Goal: Entertainment & Leisure: Consume media (video, audio)

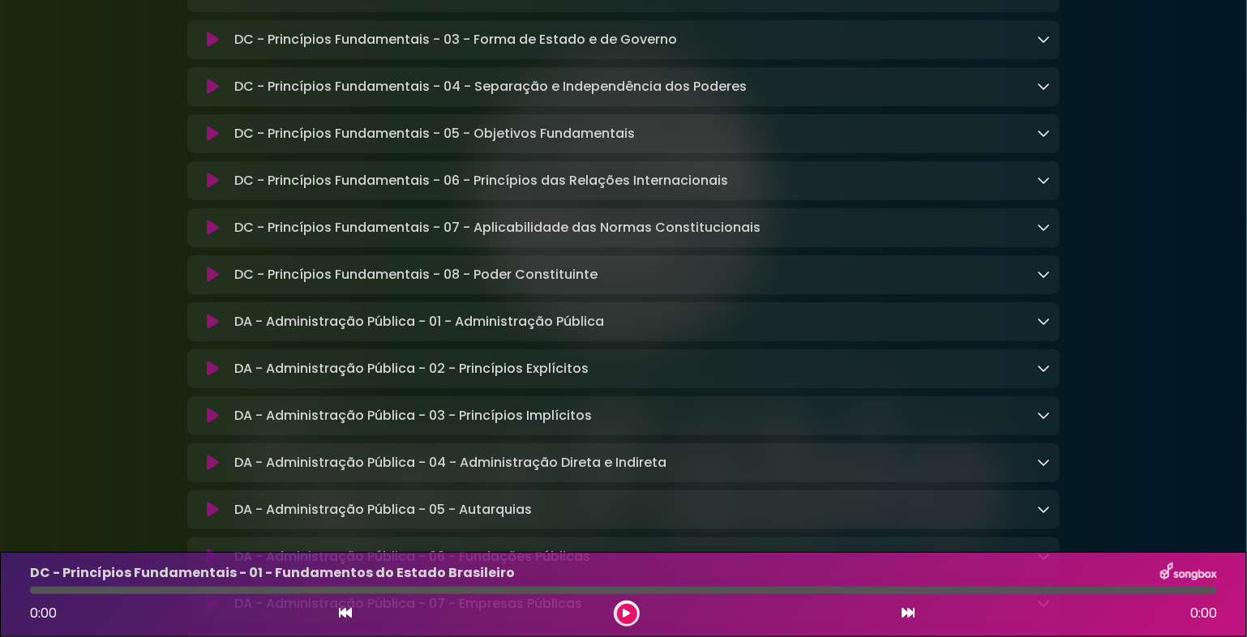
click at [631, 611] on button at bounding box center [627, 614] width 20 height 20
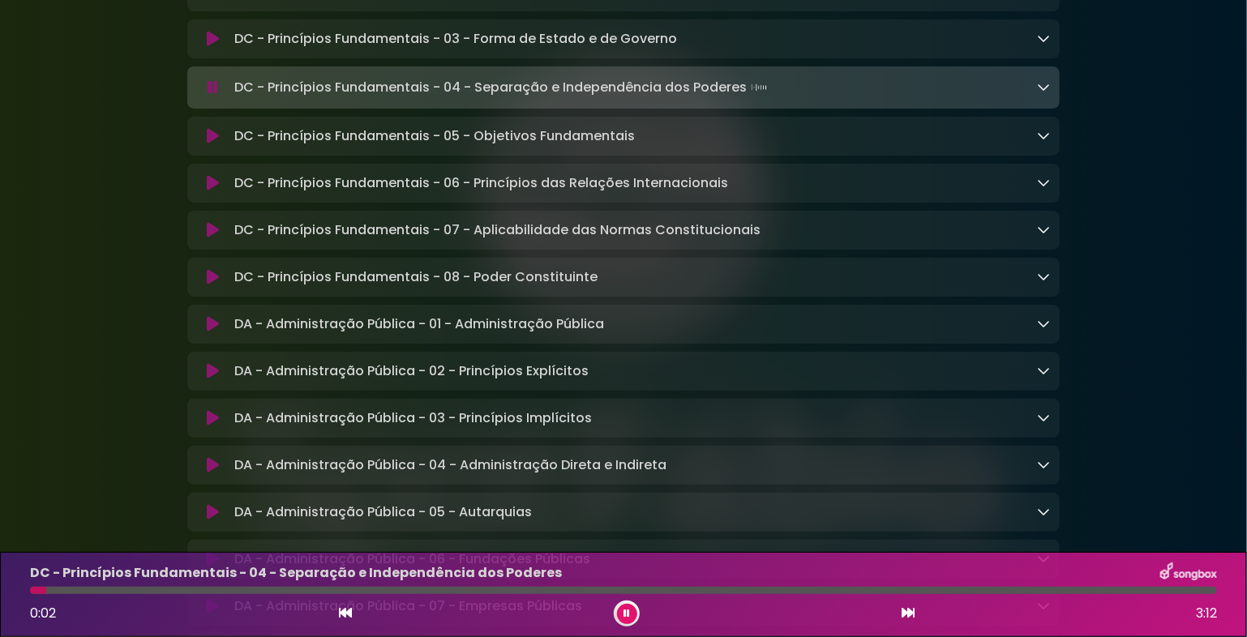
scroll to position [406, 0]
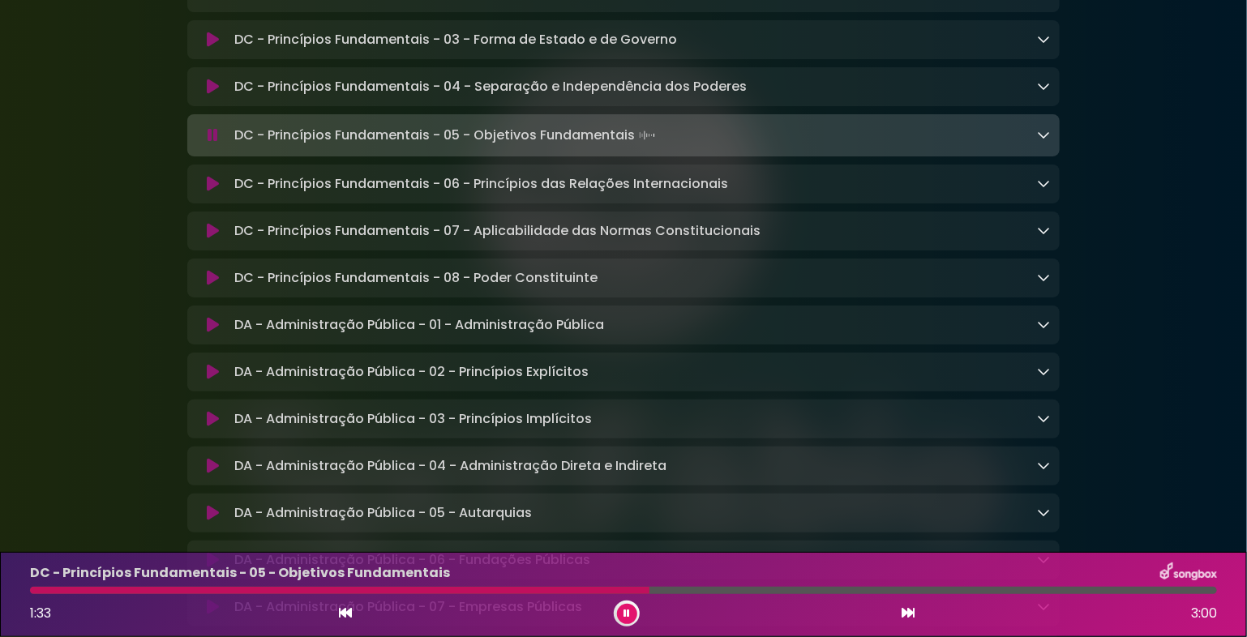
click at [1040, 132] on icon at bounding box center [1043, 134] width 13 height 13
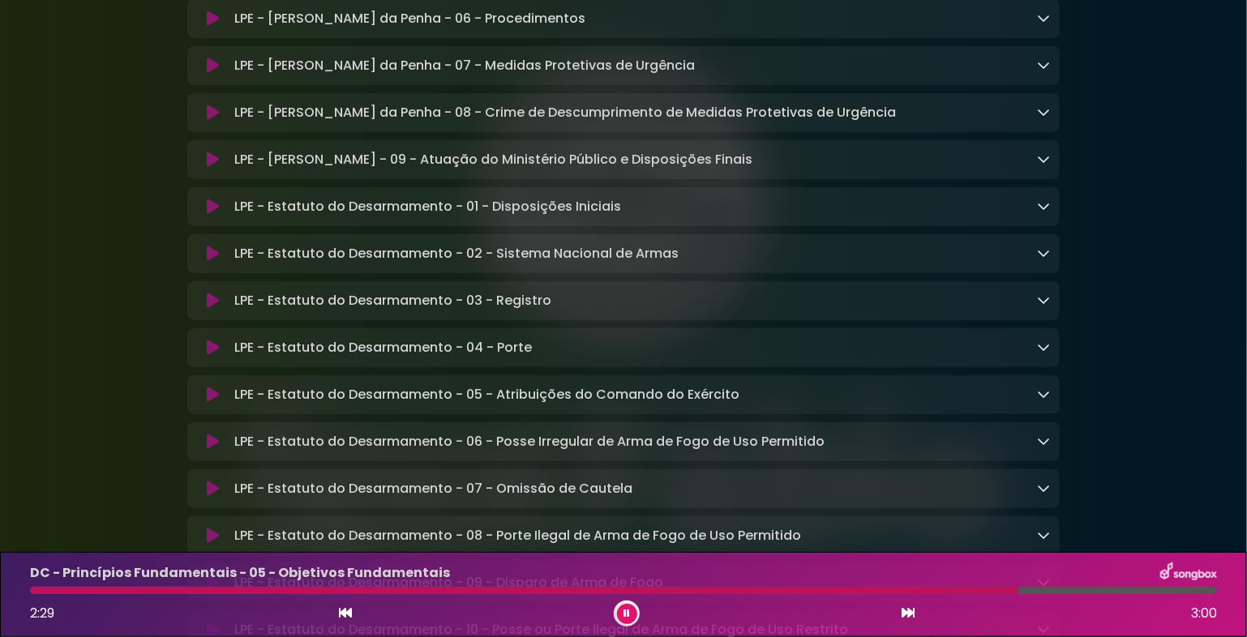
scroll to position [3812, 0]
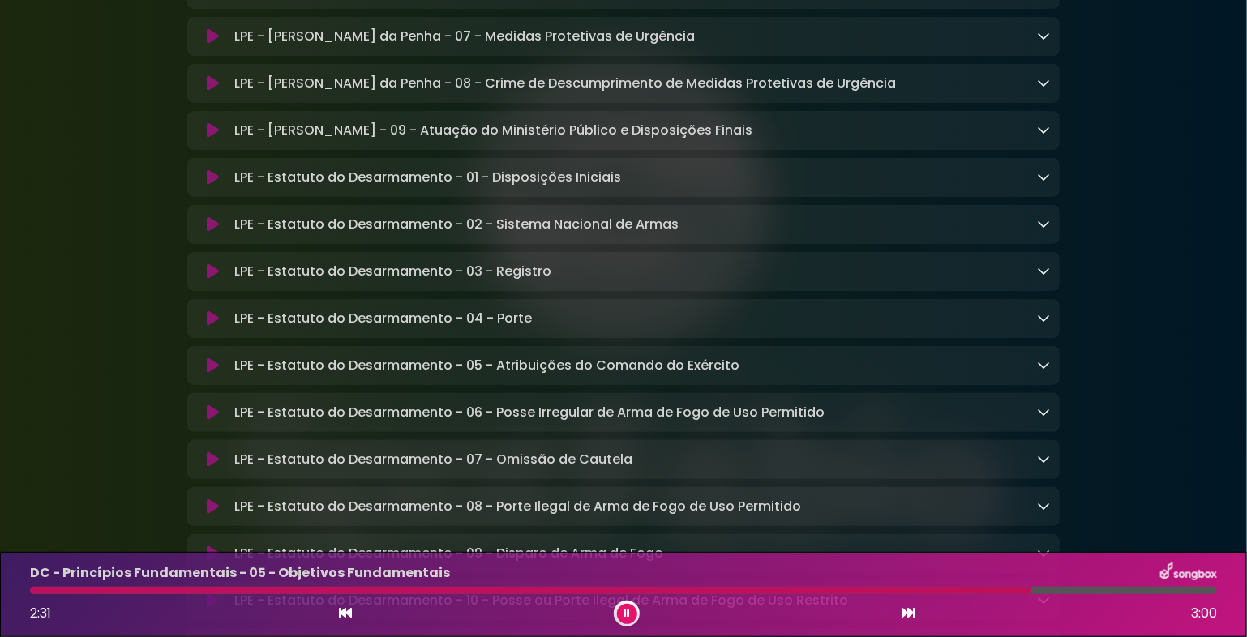
click at [215, 45] on icon at bounding box center [213, 36] width 12 height 16
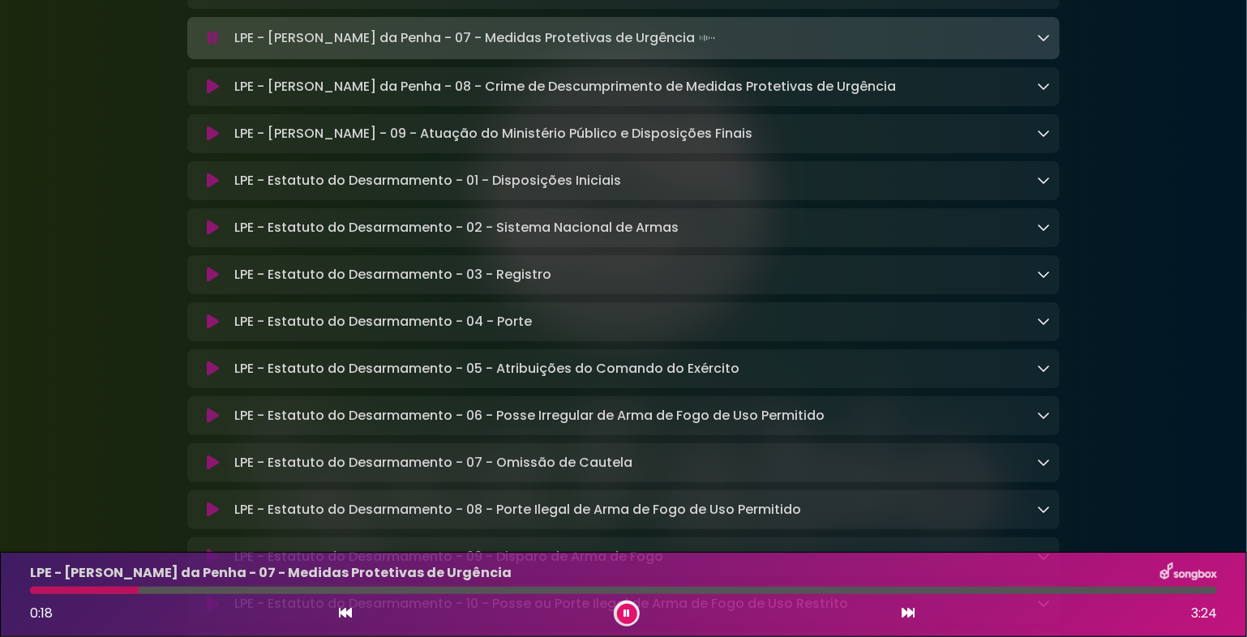
click at [1042, 44] on icon at bounding box center [1043, 37] width 13 height 13
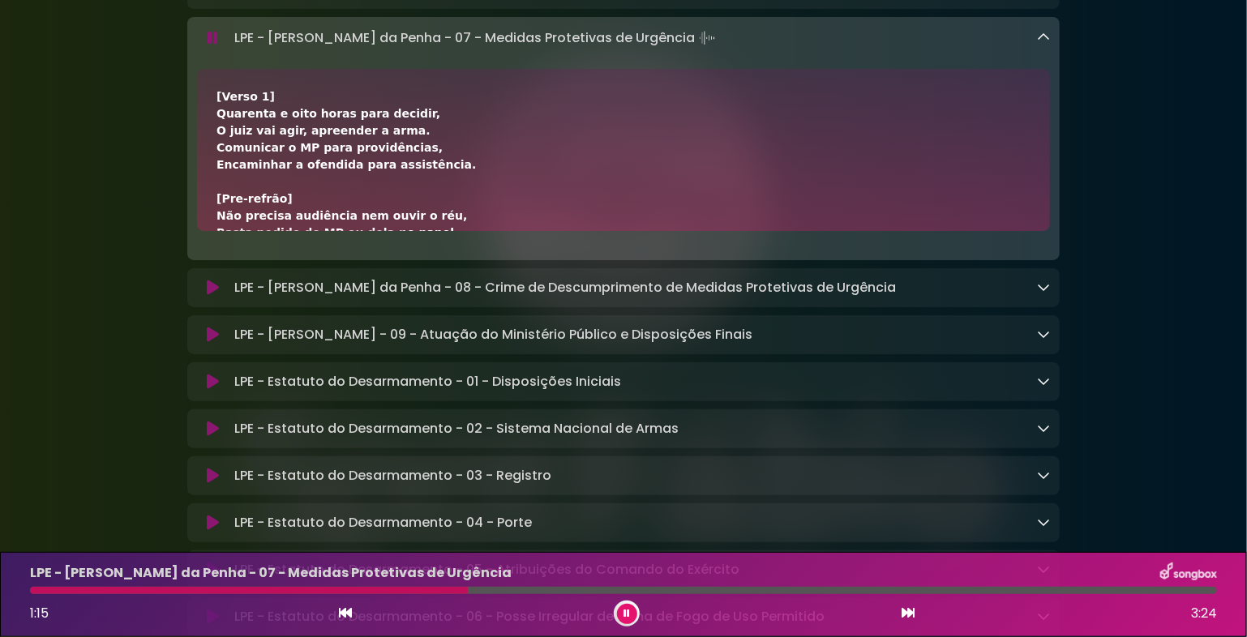
click at [440, 589] on div at bounding box center [249, 590] width 438 height 7
click at [415, 590] on div at bounding box center [237, 590] width 415 height 7
click at [399, 588] on div at bounding box center [224, 590] width 389 height 7
click at [368, 588] on div at bounding box center [216, 590] width 372 height 7
click at [357, 589] on div at bounding box center [201, 590] width 342 height 7
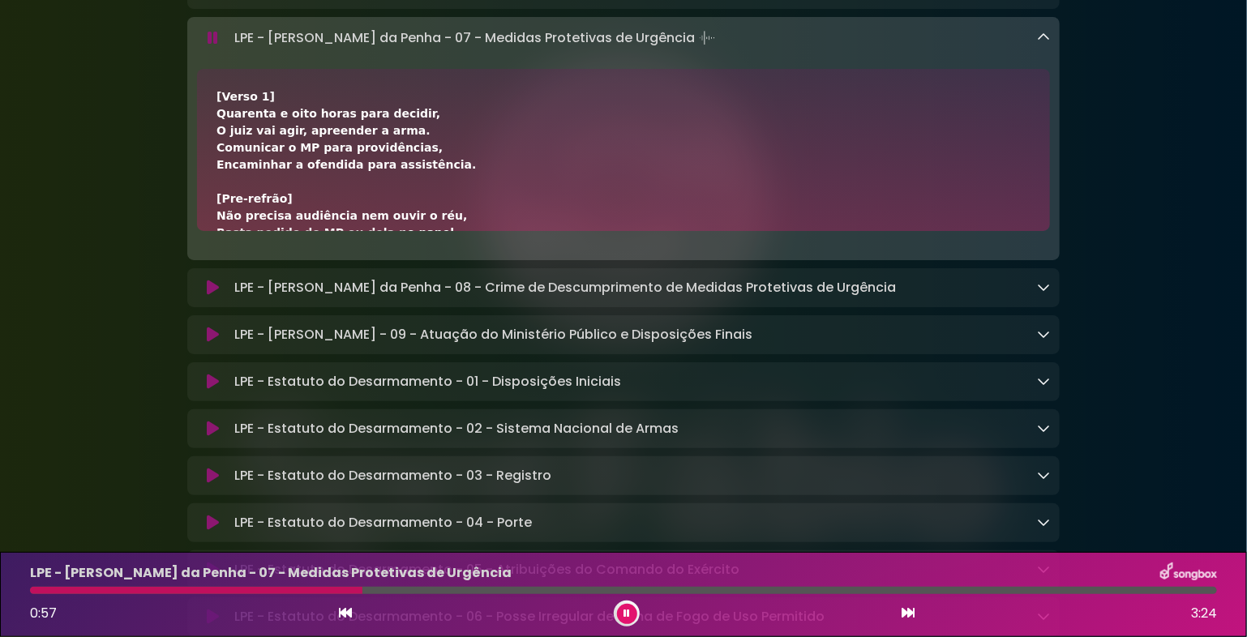
click at [343, 590] on div at bounding box center [196, 590] width 333 height 7
click at [621, 608] on button at bounding box center [627, 614] width 20 height 20
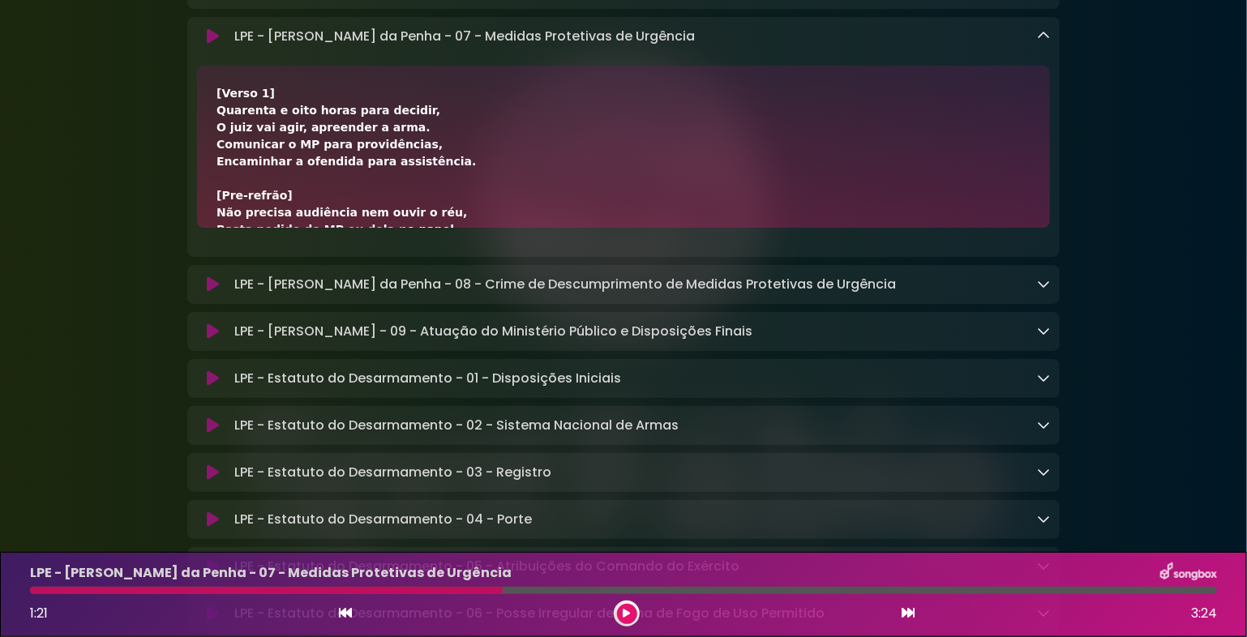
click at [627, 613] on icon at bounding box center [627, 614] width 7 height 10
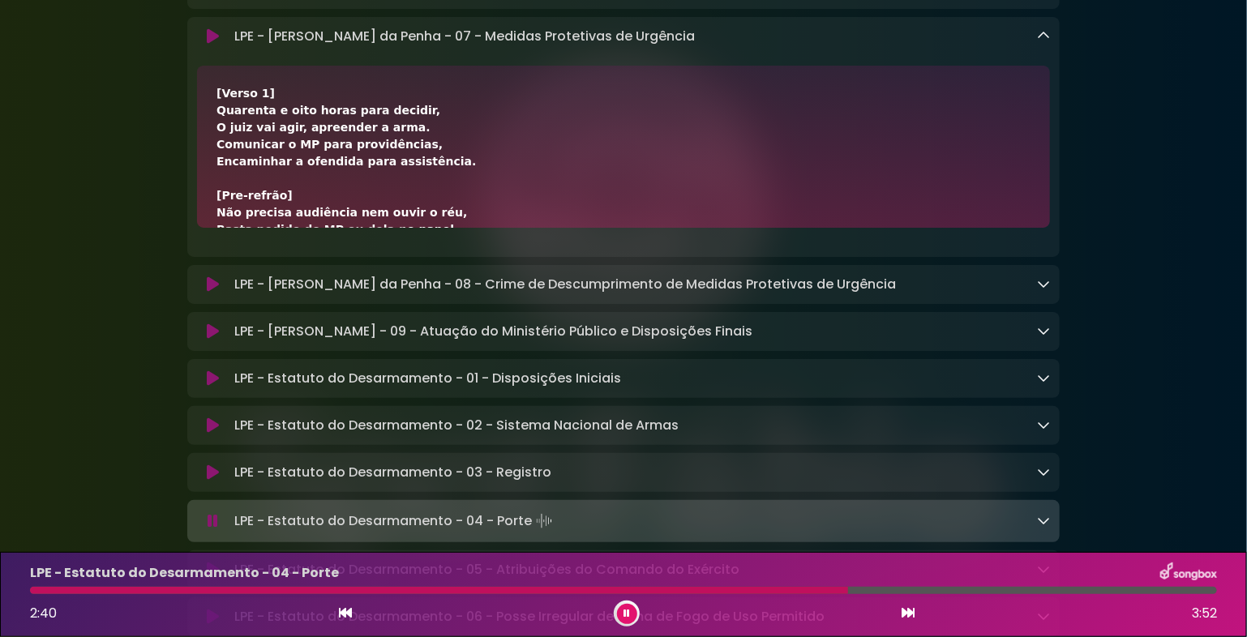
click at [1140, 629] on div "LPE - Estatuto do Desarmamento - 04 - Porte 2:41 3:52" at bounding box center [623, 594] width 1247 height 85
click at [1058, 629] on div "LPE - Estatuto do Desarmamento - 04 - Porte 2:42 3:52" at bounding box center [623, 594] width 1247 height 85
click at [709, 617] on div "2:43 3:52" at bounding box center [623, 614] width 1207 height 26
click at [908, 610] on icon at bounding box center [908, 613] width 13 height 13
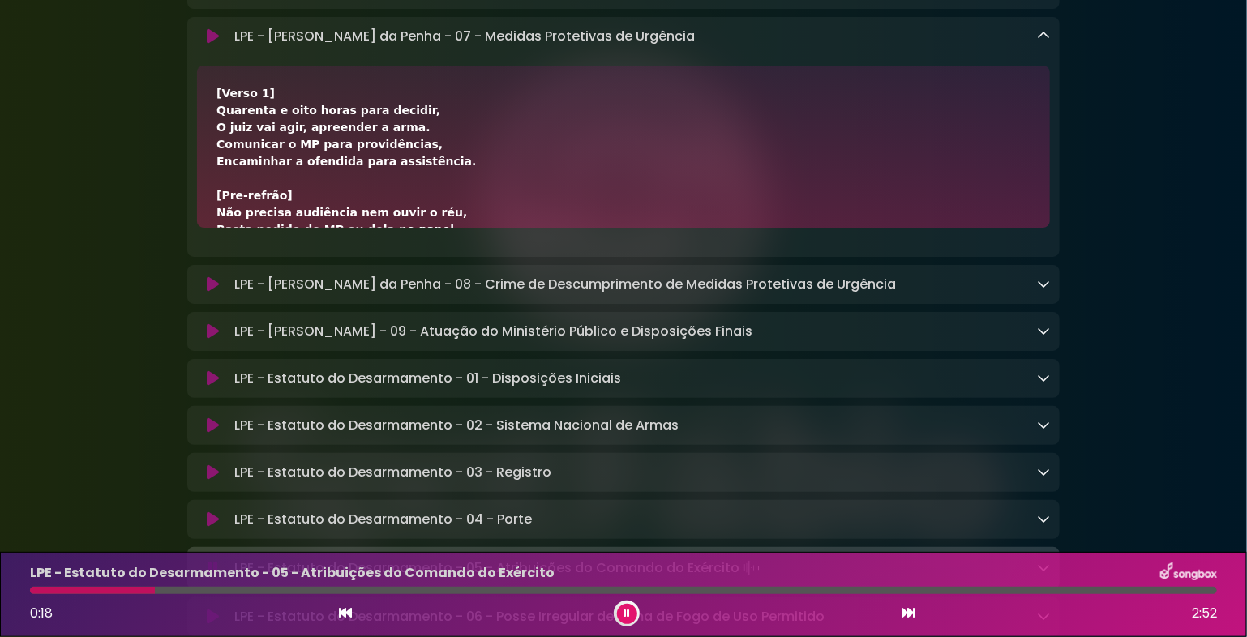
click at [624, 610] on icon at bounding box center [627, 614] width 6 height 10
click at [104, 603] on div "0:18 2:52" at bounding box center [623, 614] width 1207 height 26
click at [66, 608] on div "0:18" at bounding box center [50, 613] width 41 height 19
drag, startPoint x: 90, startPoint y: 592, endPoint x: 179, endPoint y: 82, distance: 517.9
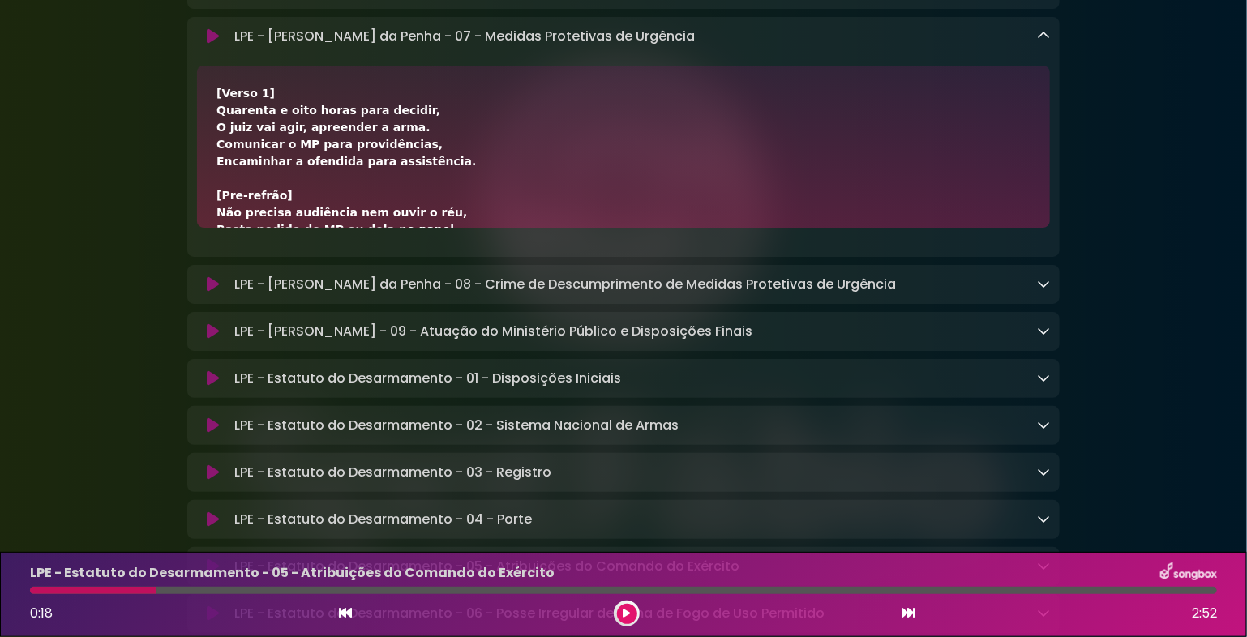
click at [626, 610] on icon at bounding box center [627, 614] width 7 height 10
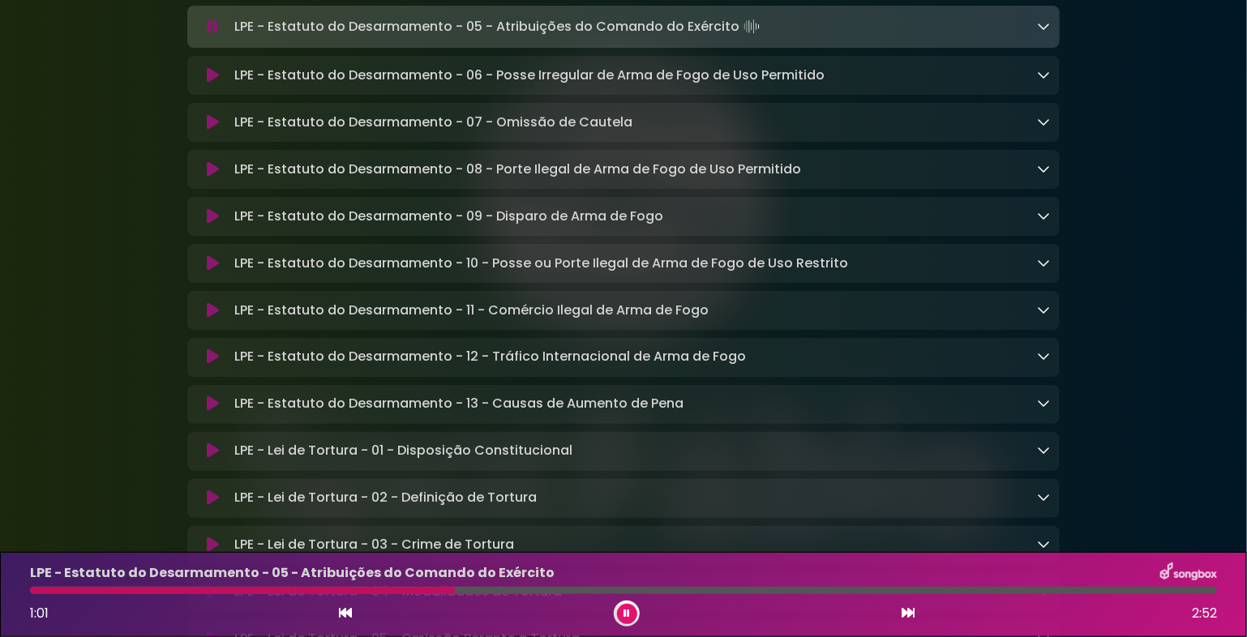
scroll to position [4376, 0]
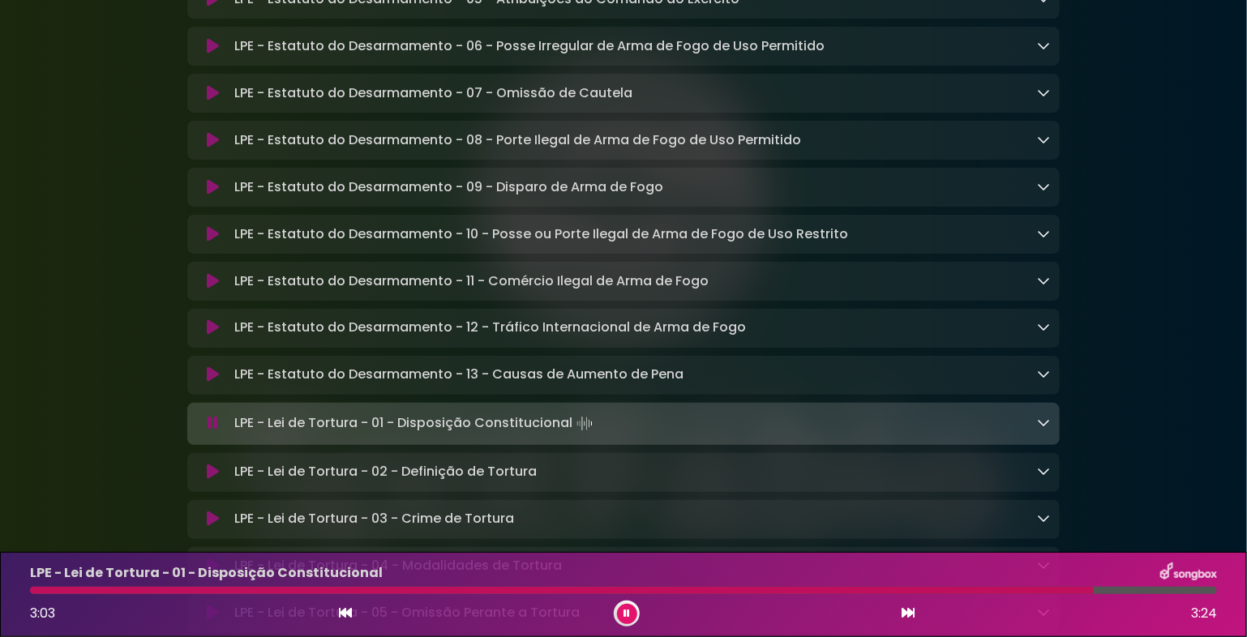
click at [619, 605] on div at bounding box center [627, 614] width 26 height 26
click at [624, 608] on button at bounding box center [627, 614] width 20 height 20
